Goal: Information Seeking & Learning: Compare options

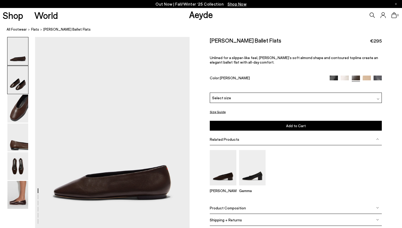
click at [20, 83] on img at bounding box center [17, 80] width 21 height 28
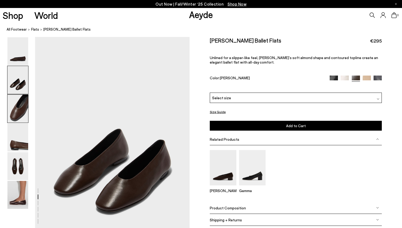
click at [24, 121] on img at bounding box center [17, 109] width 21 height 28
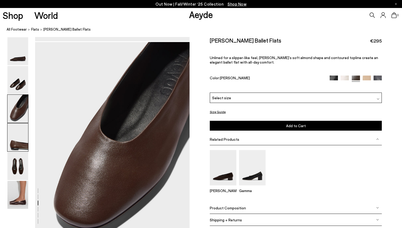
scroll to position [399, 0]
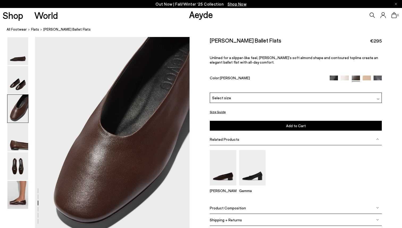
click at [19, 171] on img at bounding box center [17, 166] width 21 height 28
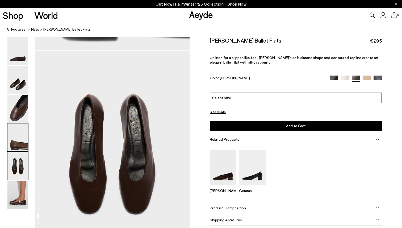
click at [19, 135] on img at bounding box center [17, 137] width 21 height 28
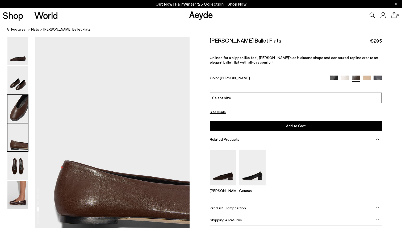
click at [22, 103] on img at bounding box center [17, 109] width 21 height 28
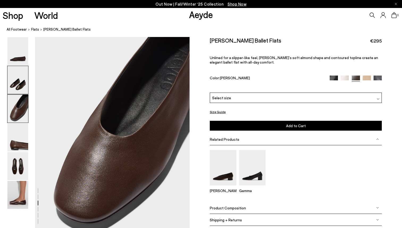
click at [20, 81] on img at bounding box center [17, 80] width 21 height 28
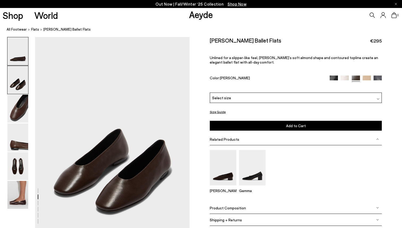
click at [24, 62] on img at bounding box center [17, 51] width 21 height 28
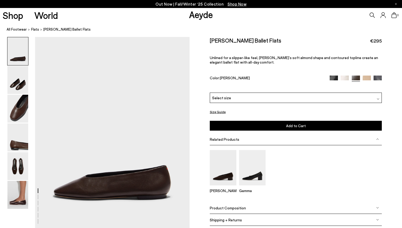
scroll to position [23, 0]
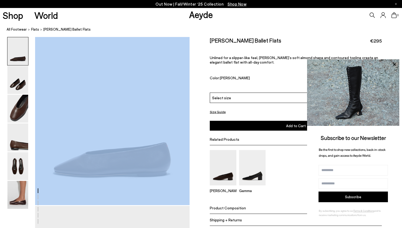
copy div
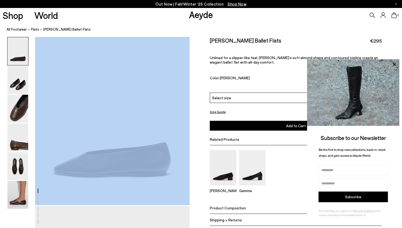
click at [20, 80] on img at bounding box center [17, 80] width 21 height 28
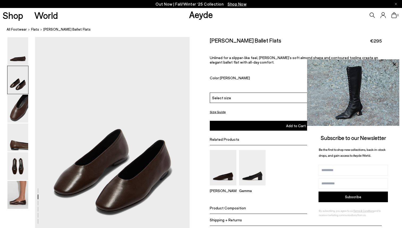
scroll to position [192, 0]
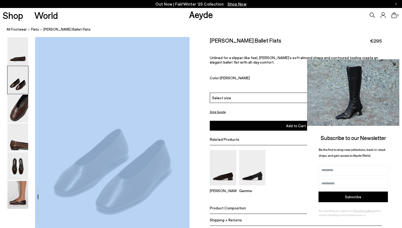
drag, startPoint x: 126, startPoint y: 144, endPoint x: 126, endPoint y: 150, distance: 6.4
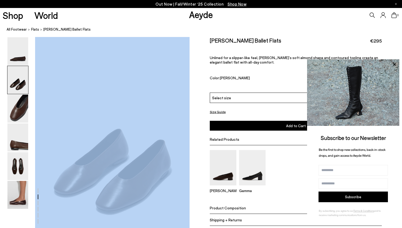
drag, startPoint x: 126, startPoint y: 150, endPoint x: 40, endPoint y: 152, distance: 85.4
click at [19, 97] on img at bounding box center [17, 109] width 21 height 28
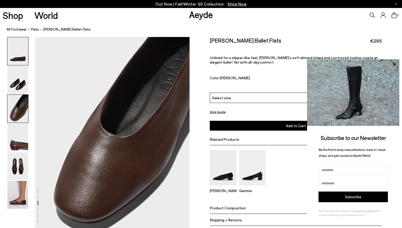
click at [18, 53] on img at bounding box center [17, 51] width 21 height 28
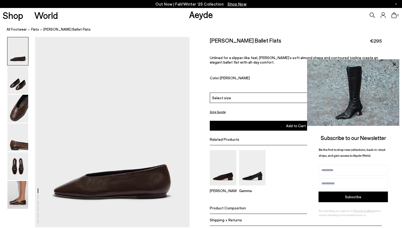
scroll to position [0, 0]
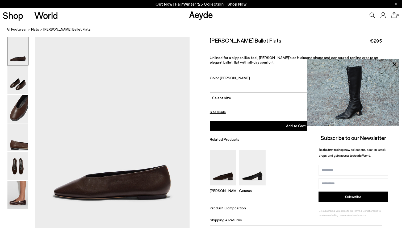
drag, startPoint x: 139, startPoint y: 170, endPoint x: 174, endPoint y: 119, distance: 62.0
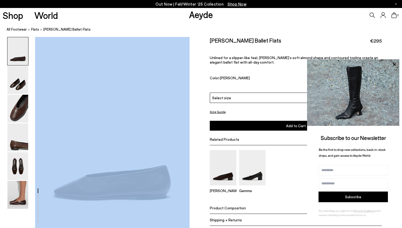
copy div
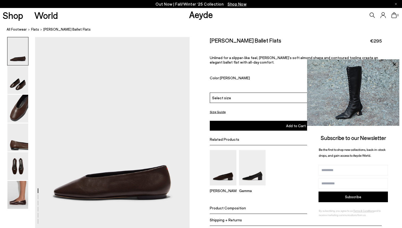
click at [217, 42] on h2 "[PERSON_NAME] Ballet Flats" at bounding box center [246, 40] width 72 height 7
click at [16, 88] on img at bounding box center [17, 80] width 21 height 28
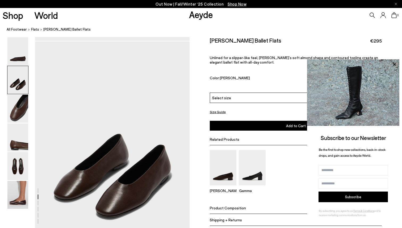
scroll to position [192, 0]
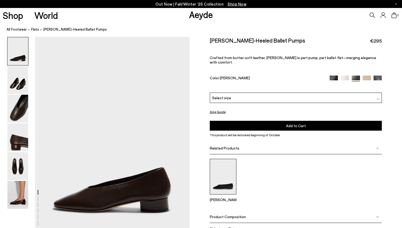
click at [222, 181] on img at bounding box center [223, 176] width 27 height 35
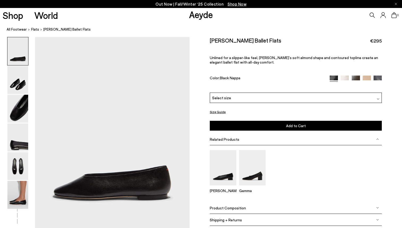
click at [356, 78] on img at bounding box center [356, 79] width 8 height 8
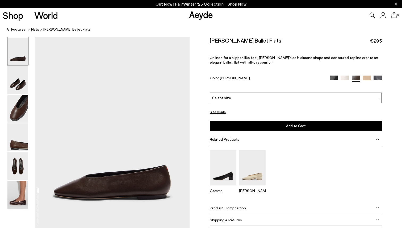
click at [368, 77] on img at bounding box center [367, 79] width 8 height 8
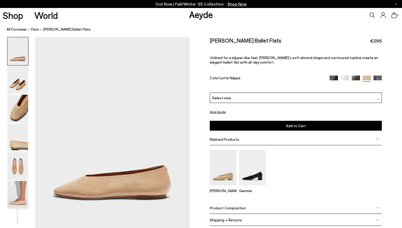
click at [356, 77] on img at bounding box center [356, 79] width 8 height 8
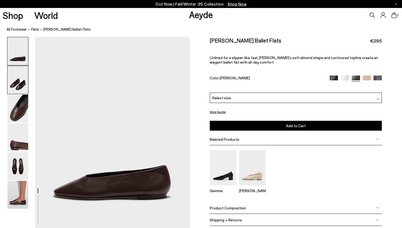
click at [16, 71] on img at bounding box center [17, 80] width 21 height 28
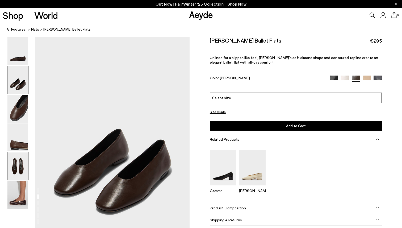
click at [17, 167] on img at bounding box center [17, 166] width 21 height 28
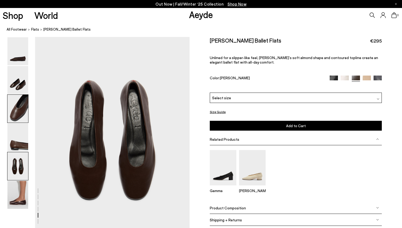
click at [20, 104] on img at bounding box center [17, 109] width 21 height 28
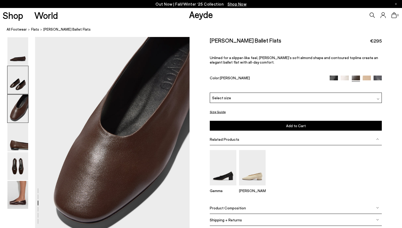
click at [21, 85] on img at bounding box center [17, 80] width 21 height 28
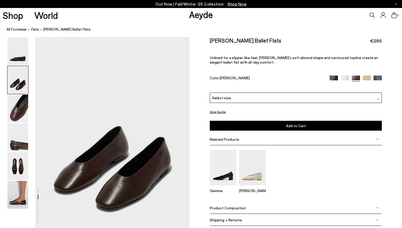
scroll to position [192, 0]
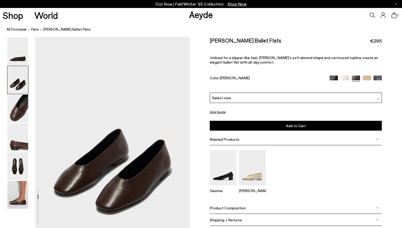
click at [23, 73] on img at bounding box center [17, 80] width 21 height 28
click at [19, 62] on img at bounding box center [17, 51] width 21 height 28
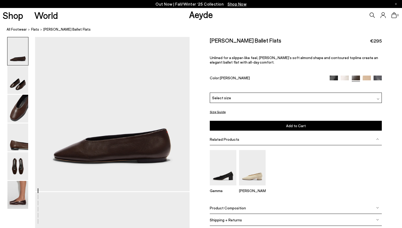
scroll to position [37, 0]
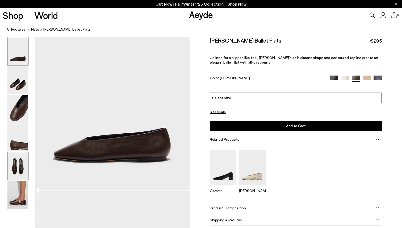
click at [16, 164] on img at bounding box center [17, 166] width 21 height 28
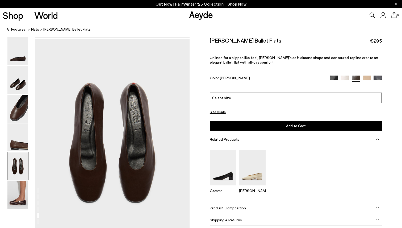
scroll to position [813, 0]
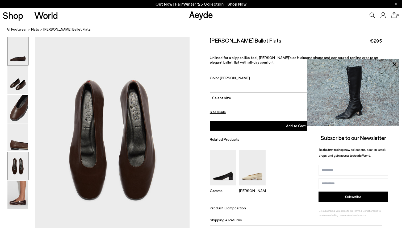
click at [18, 57] on img at bounding box center [17, 51] width 21 height 28
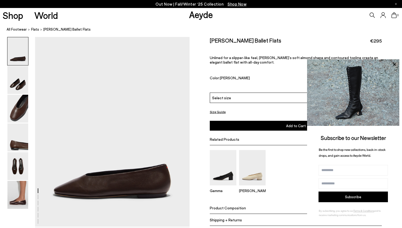
scroll to position [0, 0]
